Goal: Register for event/course

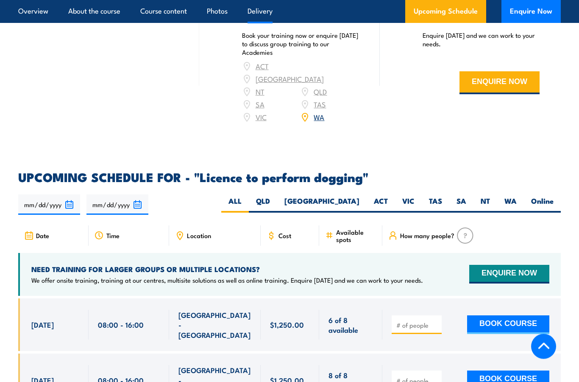
scroll to position [1088, 0]
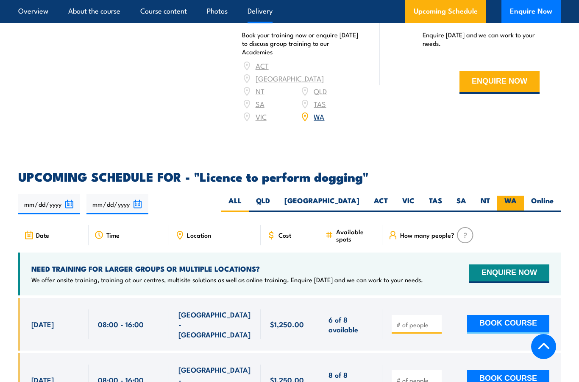
click at [515, 195] on label "WA" at bounding box center [510, 203] width 27 height 17
click at [517, 195] on input "WA" at bounding box center [520, 198] width 6 height 6
radio input "true"
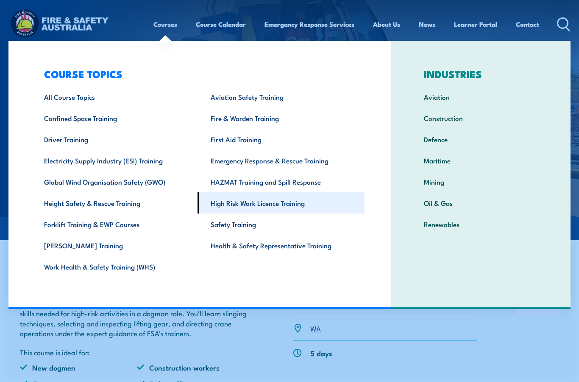
click at [266, 205] on link "High Risk Work Licence Training" at bounding box center [281, 202] width 167 height 21
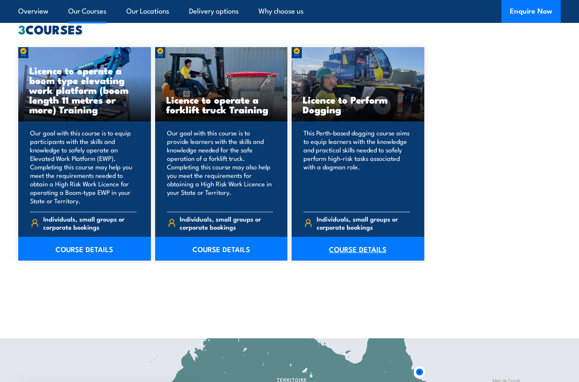
scroll to position [646, 0]
click at [343, 247] on link "COURSE DETAILS" at bounding box center [358, 249] width 133 height 24
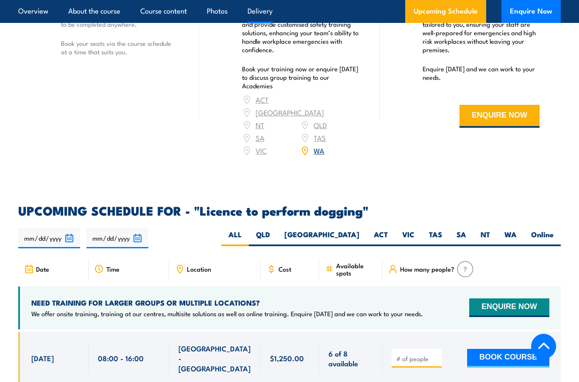
scroll to position [1071, 0]
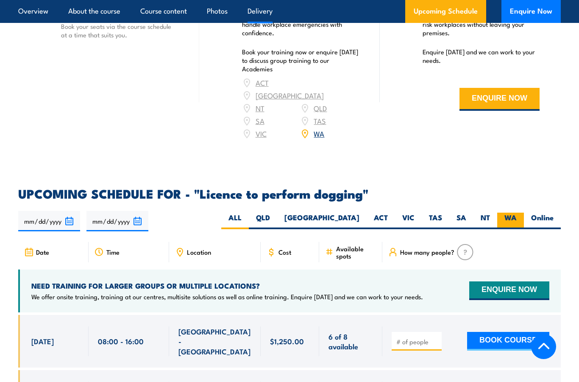
click at [513, 212] on label "WA" at bounding box center [510, 220] width 27 height 17
click at [517, 212] on input "WA" at bounding box center [520, 215] width 6 height 6
radio input "true"
